Goal: Task Accomplishment & Management: Manage account settings

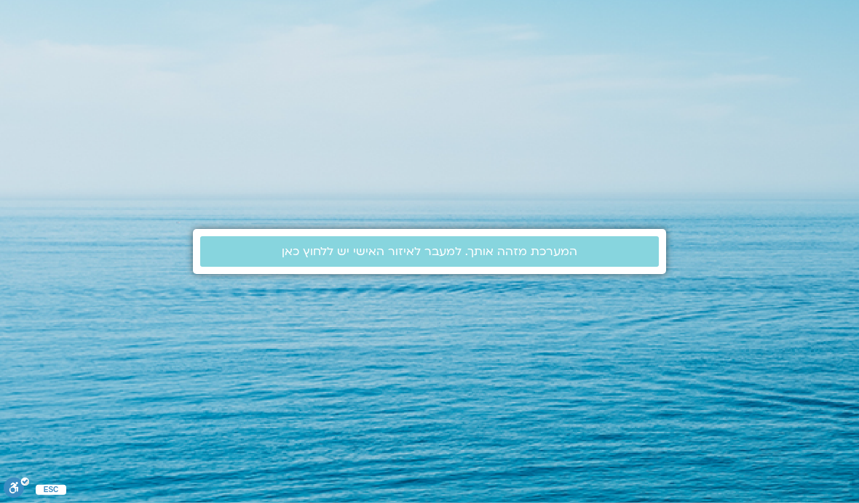
click at [462, 236] on link "המערכת מזהה אותך. למעבר לאיזור האישי יש ללחוץ כאן" at bounding box center [429, 251] width 458 height 31
click at [472, 258] on span "המערכת מזהה אותך. למעבר לאיזור האישי יש ללחוץ כאן" at bounding box center [429, 251] width 295 height 13
click at [482, 245] on span "המערכת מזהה אותך. למעבר לאיזור האישי יש ללחוץ כאן" at bounding box center [429, 251] width 295 height 13
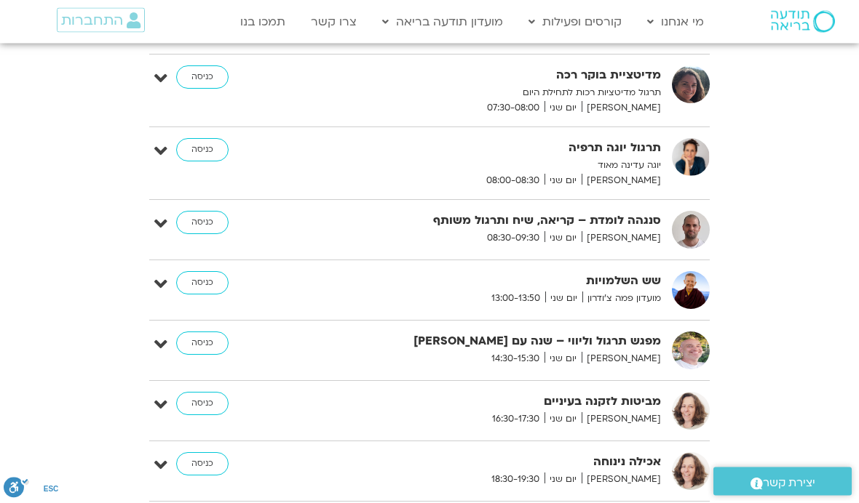
scroll to position [409, 0]
click at [204, 218] on link "כניסה" at bounding box center [202, 222] width 52 height 23
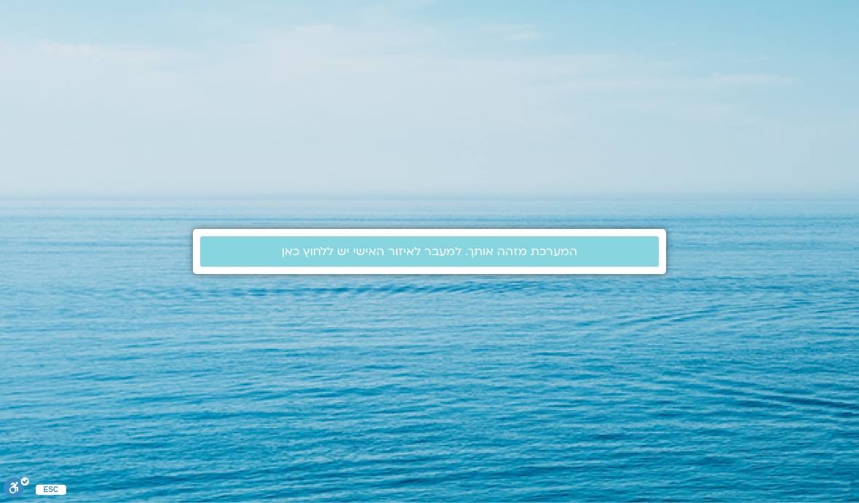
click at [433, 267] on link "המערכת מזהה אותך. למעבר לאיזור האישי יש ללחוץ כאן" at bounding box center [429, 251] width 458 height 31
click at [390, 258] on span "המערכת מזהה אותך. למעבר לאיזור האישי יש ללחוץ כאן" at bounding box center [429, 251] width 295 height 13
click at [477, 267] on link "המערכת מזהה אותך. למעבר לאיזור האישי יש ללחוץ כאן" at bounding box center [429, 251] width 458 height 31
click at [345, 267] on link "המערכת מזהה אותך. למעבר לאיזור האישי יש ללחוץ כאן" at bounding box center [429, 251] width 458 height 31
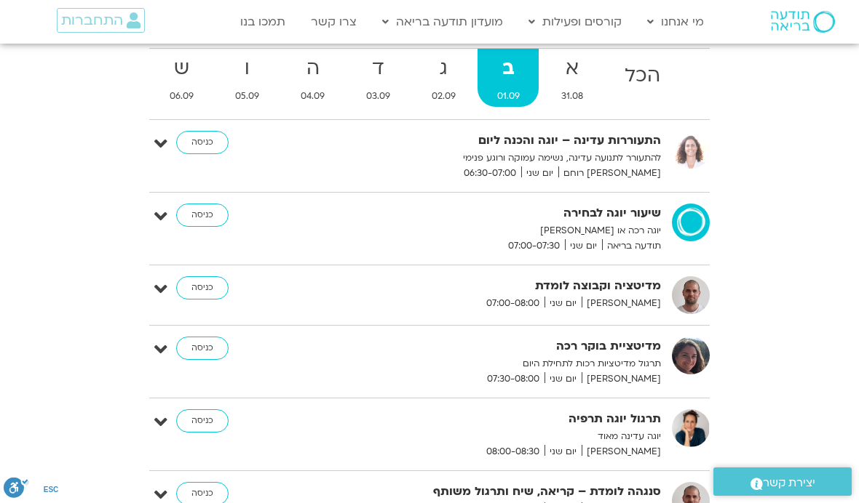
scroll to position [157, 0]
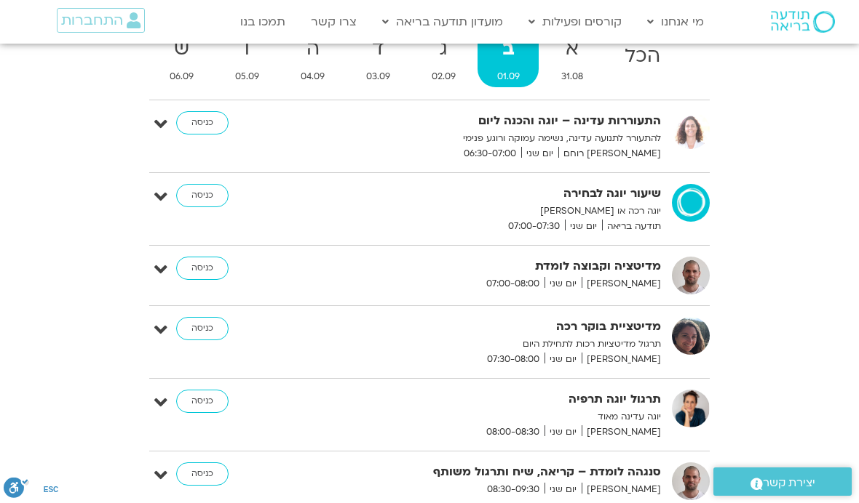
click at [203, 475] on link "כניסה" at bounding box center [202, 474] width 52 height 23
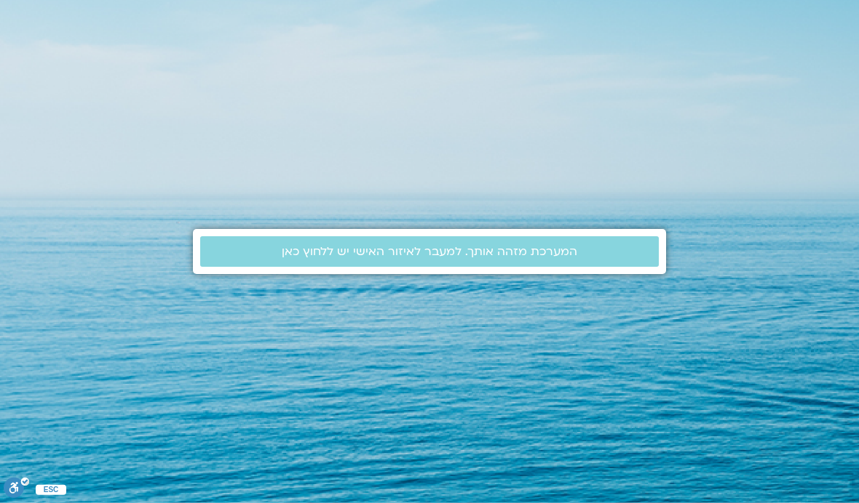
click at [554, 258] on span "המערכת מזהה אותך. למעבר לאיזור האישי יש ללחוץ כאן" at bounding box center [429, 251] width 295 height 13
click at [461, 258] on span "המערכת מזהה אותך. למעבר לאיזור האישי יש ללחוץ כאן" at bounding box center [429, 251] width 295 height 13
click at [382, 258] on span "המערכת מזהה אותך. למעבר לאיזור האישי יש ללחוץ כאן" at bounding box center [429, 251] width 295 height 13
click at [436, 258] on span "המערכת מזהה אותך. למעבר לאיזור האישי יש ללחוץ כאן" at bounding box center [429, 251] width 295 height 13
click at [434, 258] on span "המערכת מזהה אותך. למעבר לאיזור האישי יש ללחוץ כאן" at bounding box center [429, 251] width 295 height 13
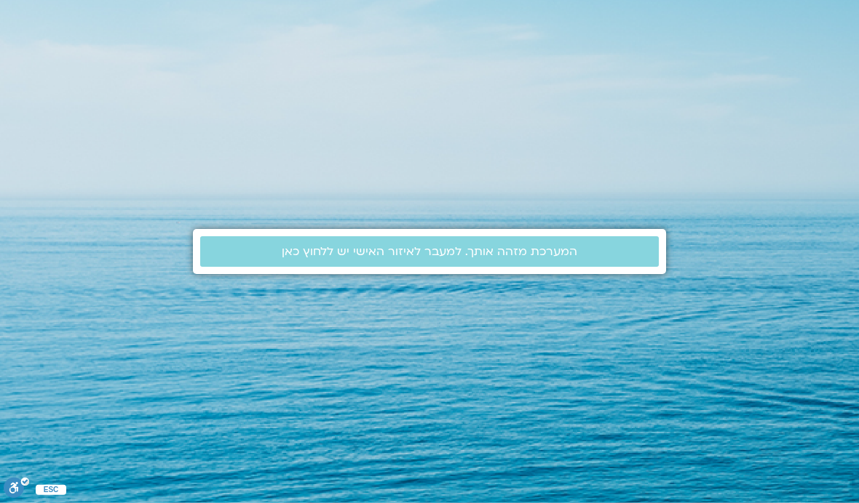
click at [439, 267] on link "המערכת מזהה אותך. למעבר לאיזור האישי יש ללחוץ כאן" at bounding box center [429, 251] width 458 height 31
click at [450, 267] on link "המערכת מזהה אותך. למעבר לאיזור האישי יש ללחוץ כאן" at bounding box center [429, 251] width 458 height 31
click at [438, 267] on link "המערכת מזהה אותך. למעבר לאיזור האישי יש ללחוץ כאן" at bounding box center [429, 251] width 458 height 31
click at [406, 267] on link "המערכת מזהה אותך. למעבר לאיזור האישי יש ללחוץ כאן" at bounding box center [429, 251] width 458 height 31
click at [378, 258] on span "המערכת מזהה אותך. למעבר לאיזור האישי יש ללחוץ כאן" at bounding box center [429, 251] width 295 height 13
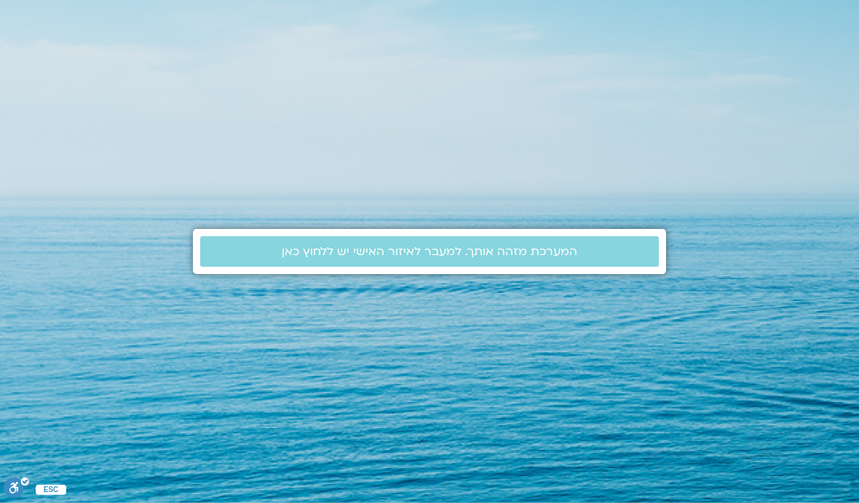
click at [346, 258] on span "המערכת מזהה אותך. למעבר לאיזור האישי יש ללחוץ כאן" at bounding box center [429, 251] width 295 height 13
click at [341, 258] on span "המערכת מזהה אותך. למעבר לאיזור האישי יש ללחוץ כאן" at bounding box center [429, 251] width 295 height 13
click at [394, 267] on link "המערכת מזהה אותך. למעבר לאיזור האישי יש ללחוץ כאן" at bounding box center [429, 251] width 458 height 31
click at [401, 258] on span "המערכת מזהה אותך. למעבר לאיזור האישי יש ללחוץ כאן" at bounding box center [429, 251] width 295 height 13
click at [439, 258] on span "המערכת מזהה אותך. למעבר לאיזור האישי יש ללחוץ כאן" at bounding box center [429, 251] width 295 height 13
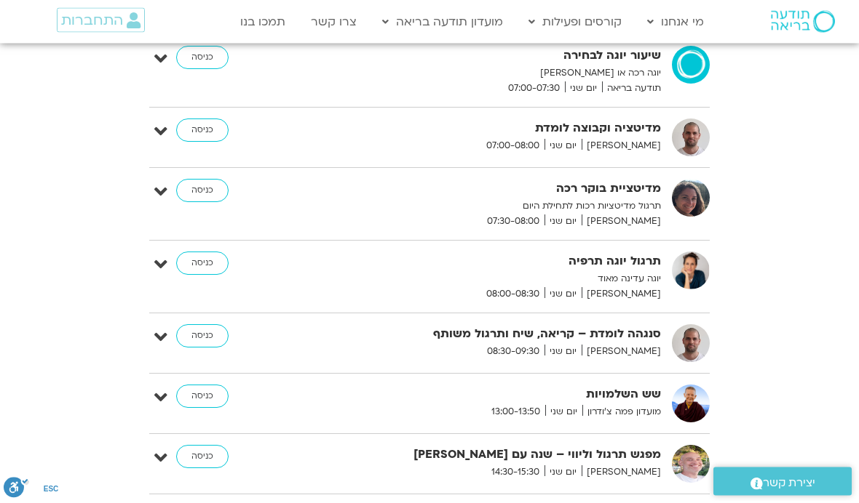
scroll to position [296, 0]
click at [211, 330] on link "כניסה" at bounding box center [202, 335] width 52 height 23
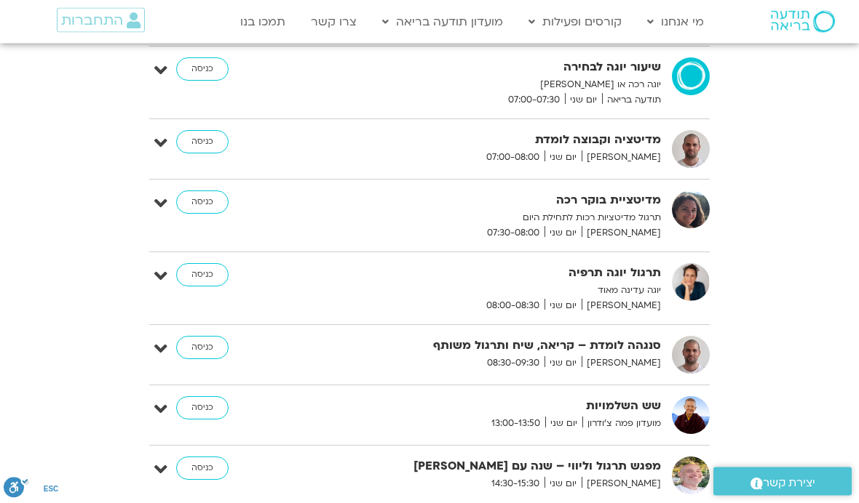
scroll to position [284, 0]
click at [199, 345] on link "כניסה" at bounding box center [202, 346] width 52 height 23
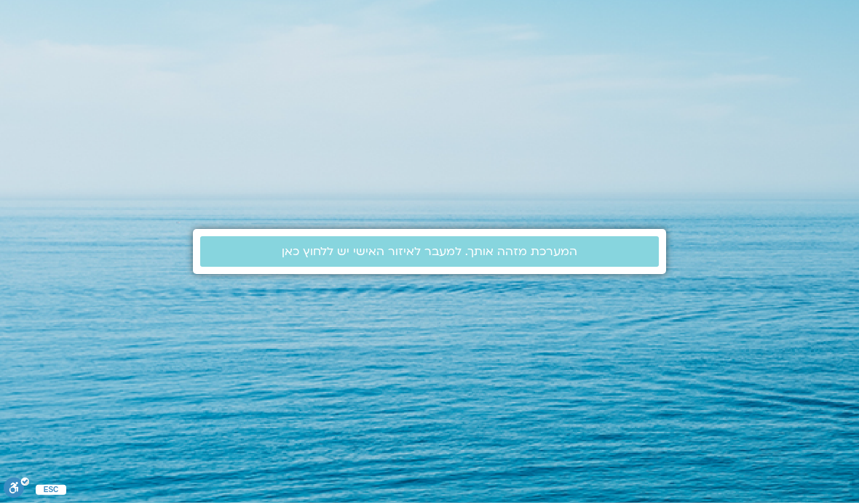
click at [374, 258] on span "המערכת מזהה אותך. למעבר לאיזור האישי יש ללחוץ כאן" at bounding box center [429, 251] width 295 height 13
click at [449, 267] on link "המערכת מזהה אותך. למעבר לאיזור האישי יש ללחוץ כאן" at bounding box center [429, 251] width 458 height 31
click at [447, 267] on link "המערכת מזהה אותך. למעבר לאיזור האישי יש ללחוץ כאן" at bounding box center [429, 251] width 458 height 31
click at [432, 258] on span "המערכת מזהה אותך. למעבר לאיזור האישי יש ללחוץ כאן" at bounding box center [429, 251] width 295 height 13
click at [328, 267] on link "המערכת מזהה אותך. למעבר לאיזור האישי יש ללחוץ כאן" at bounding box center [429, 251] width 458 height 31
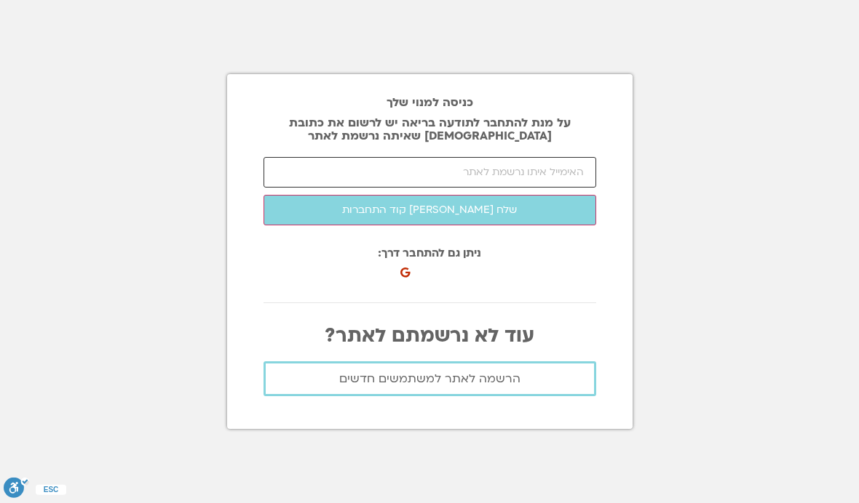
click at [559, 188] on input "email" at bounding box center [429, 172] width 332 height 31
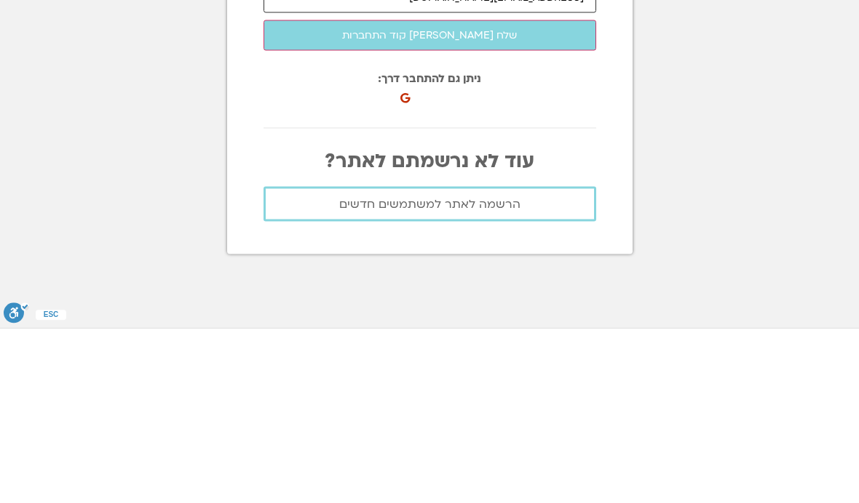
type input "[EMAIL_ADDRESS][DOMAIN_NAME]"
click at [450, 195] on button "שלח [PERSON_NAME] קוד התחברות" at bounding box center [429, 210] width 332 height 31
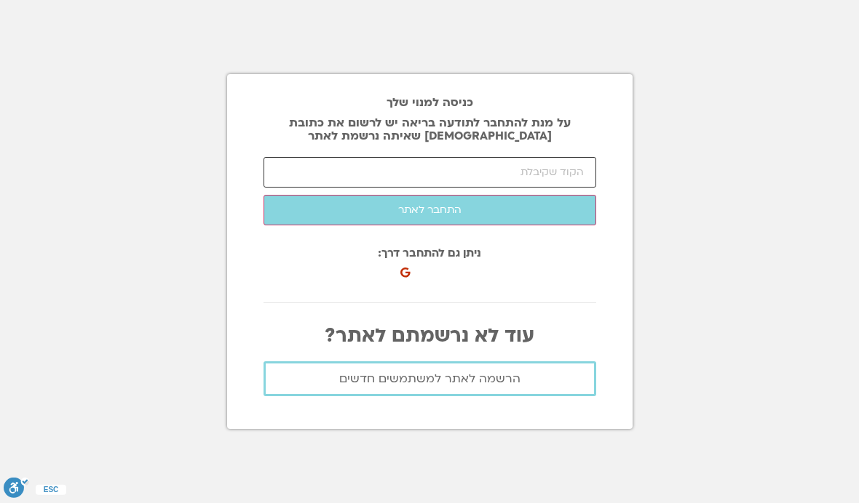
click at [570, 157] on input "number" at bounding box center [429, 172] width 332 height 31
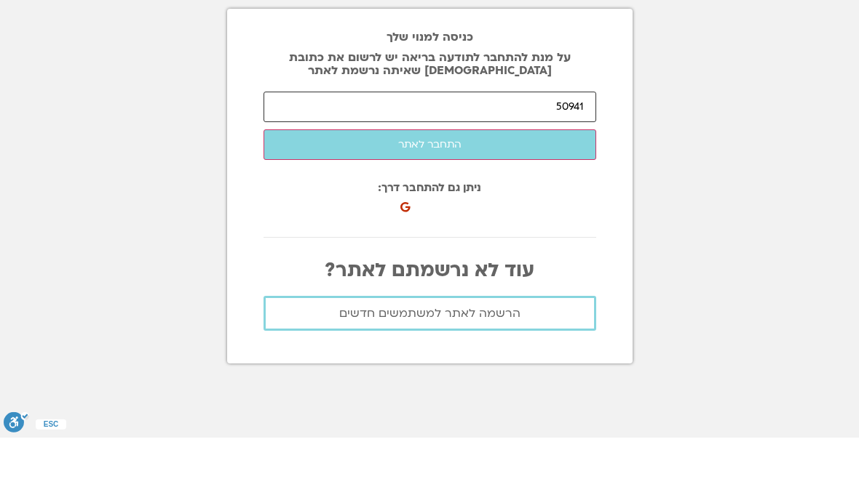
type input "50941"
click at [419, 195] on button "התחבר לאתר" at bounding box center [429, 210] width 332 height 31
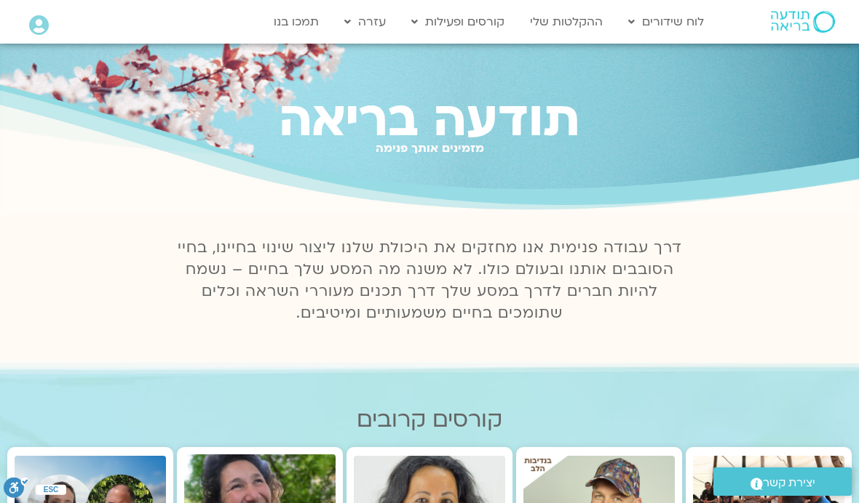
click at [739, 53] on link "לוח שידורים יומי" at bounding box center [701, 52] width 160 height 33
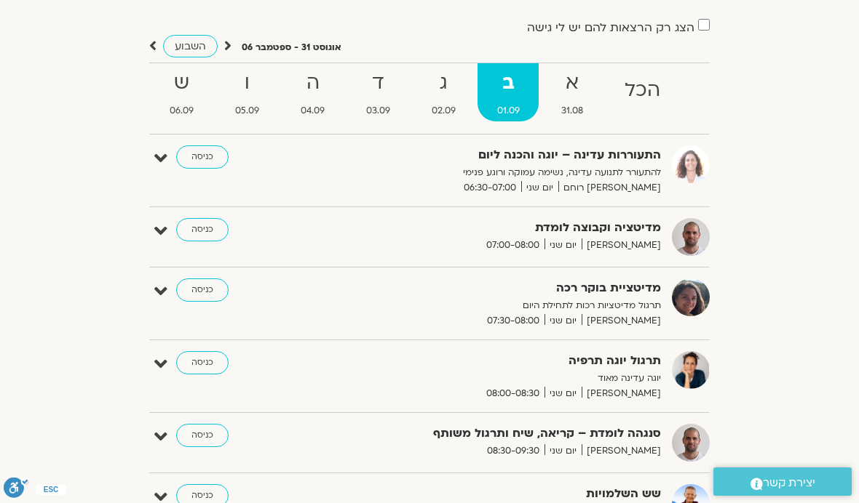
scroll to position [113, 0]
click at [204, 436] on link "כניסה" at bounding box center [202, 436] width 52 height 23
